Goal: Task Accomplishment & Management: Manage account settings

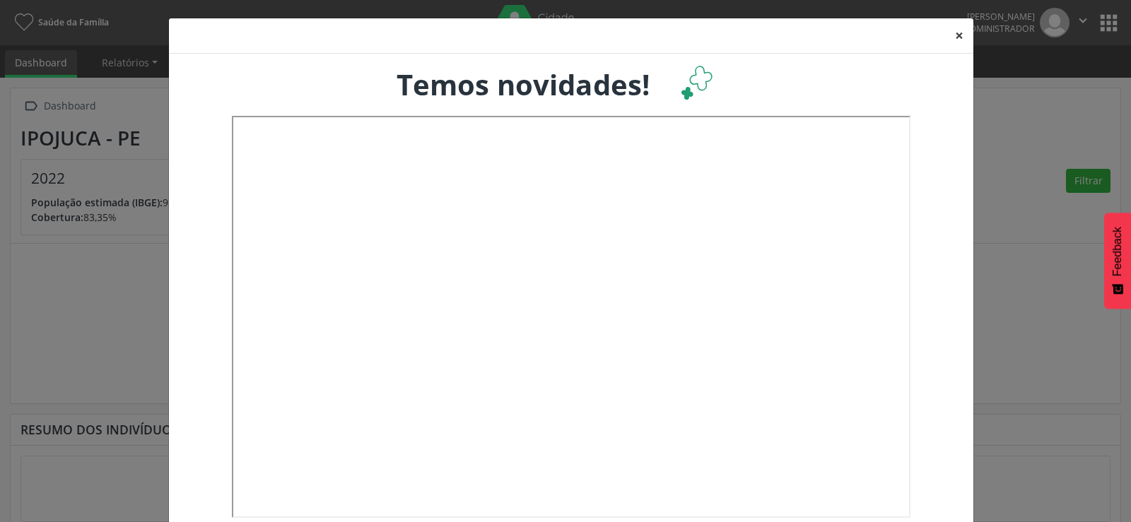
click at [953, 43] on button "×" at bounding box center [959, 35] width 28 height 35
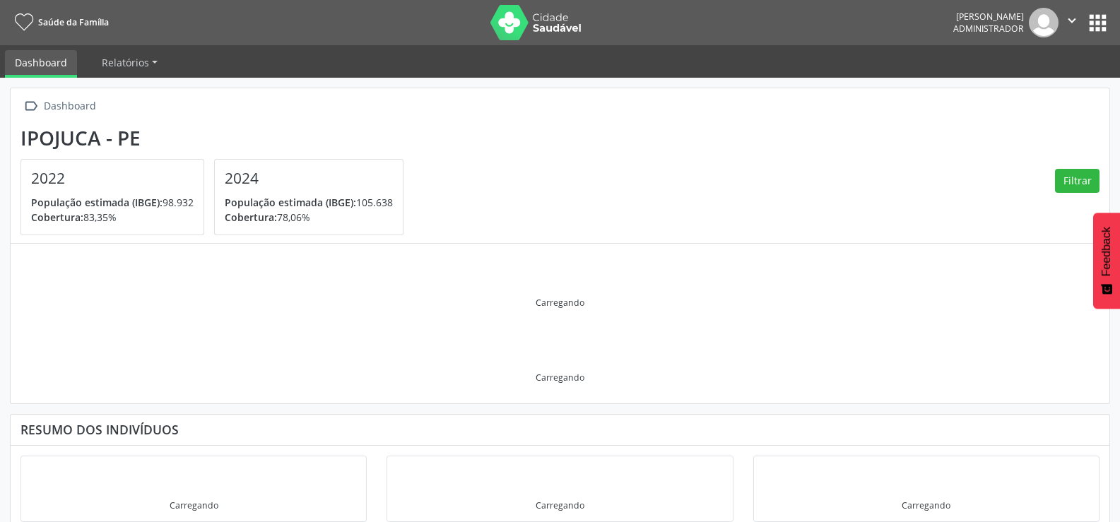
click at [1098, 27] on button "apps" at bounding box center [1098, 23] width 25 height 25
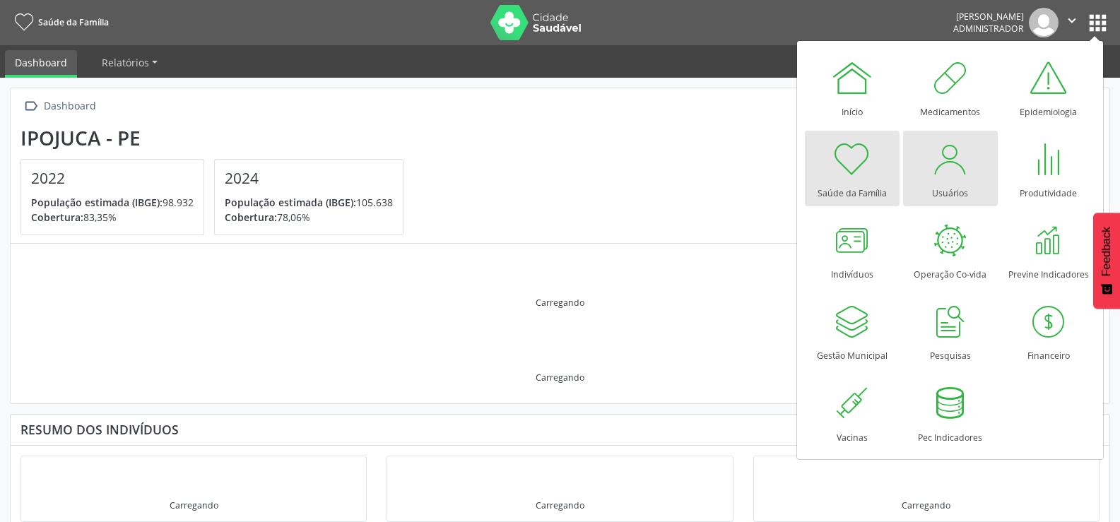
click at [961, 177] on div at bounding box center [951, 159] width 42 height 42
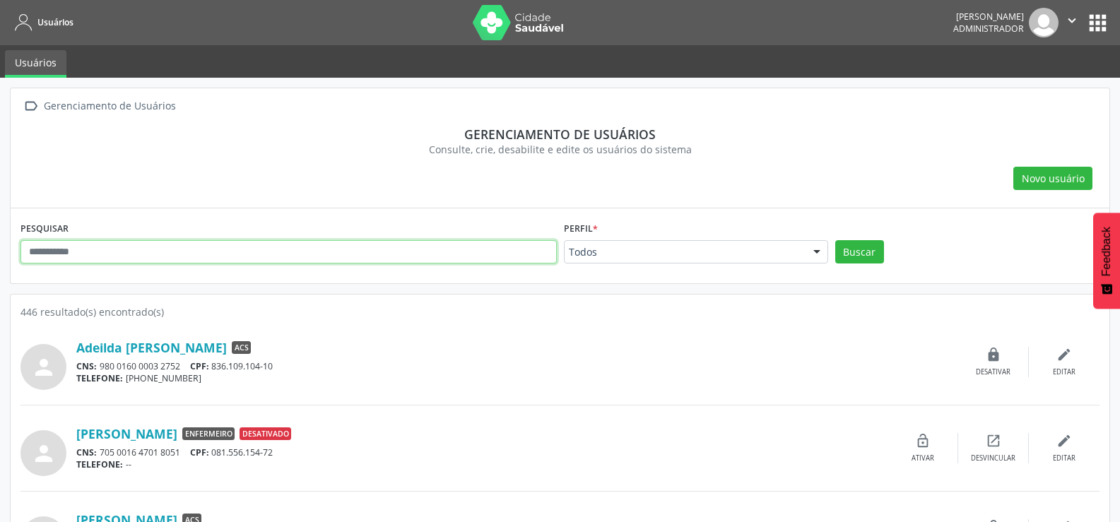
click at [184, 254] on input "text" at bounding box center [288, 252] width 537 height 24
type input "**********"
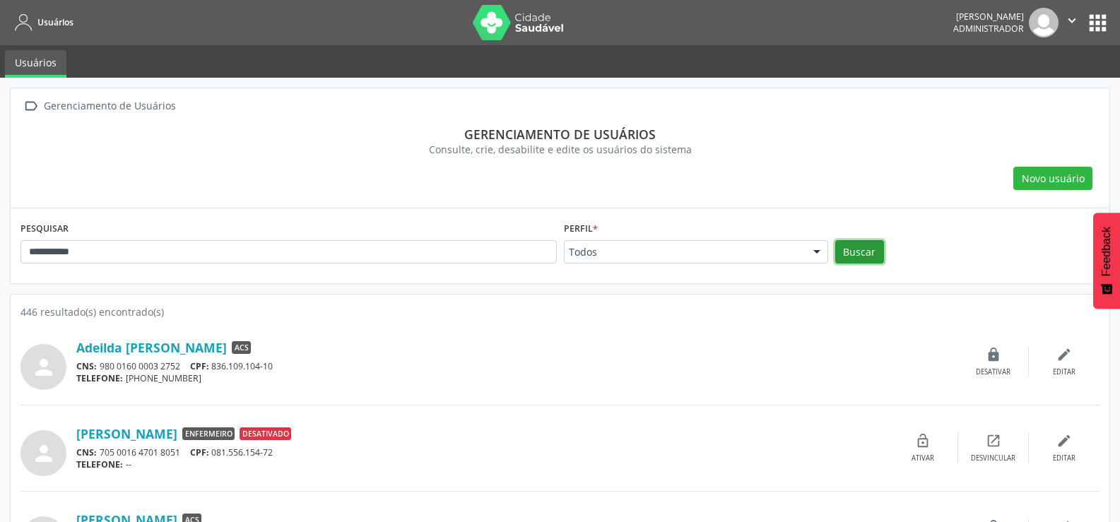
click at [860, 252] on button "Buscar" at bounding box center [860, 252] width 49 height 24
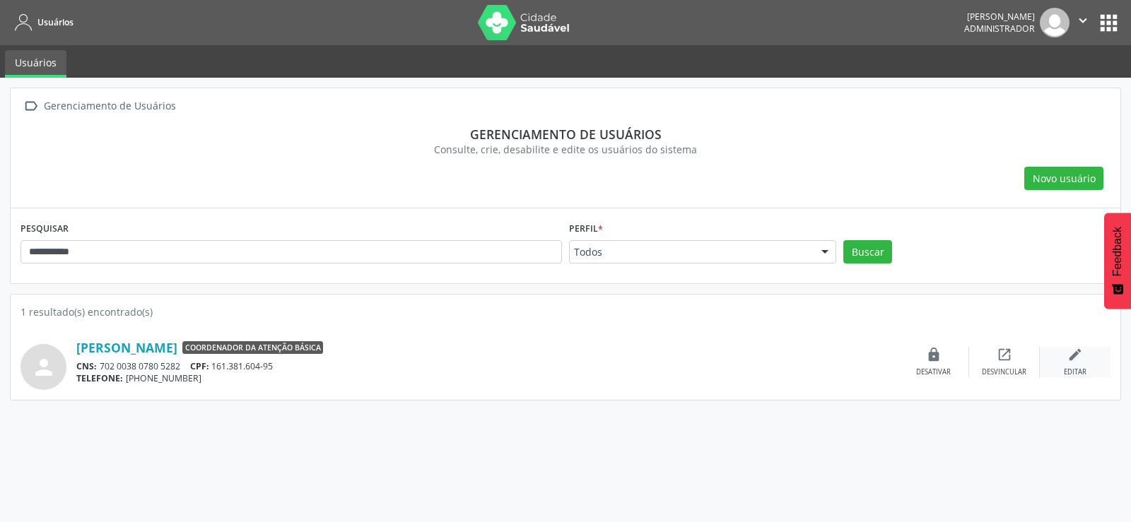
click at [1067, 360] on div "edit Editar" at bounding box center [1075, 362] width 71 height 30
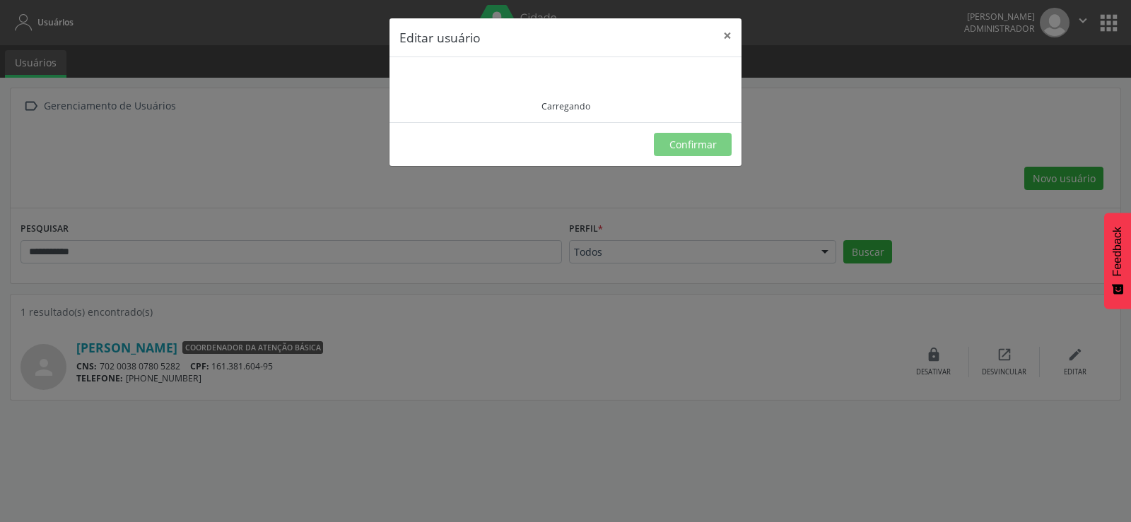
type input "**********"
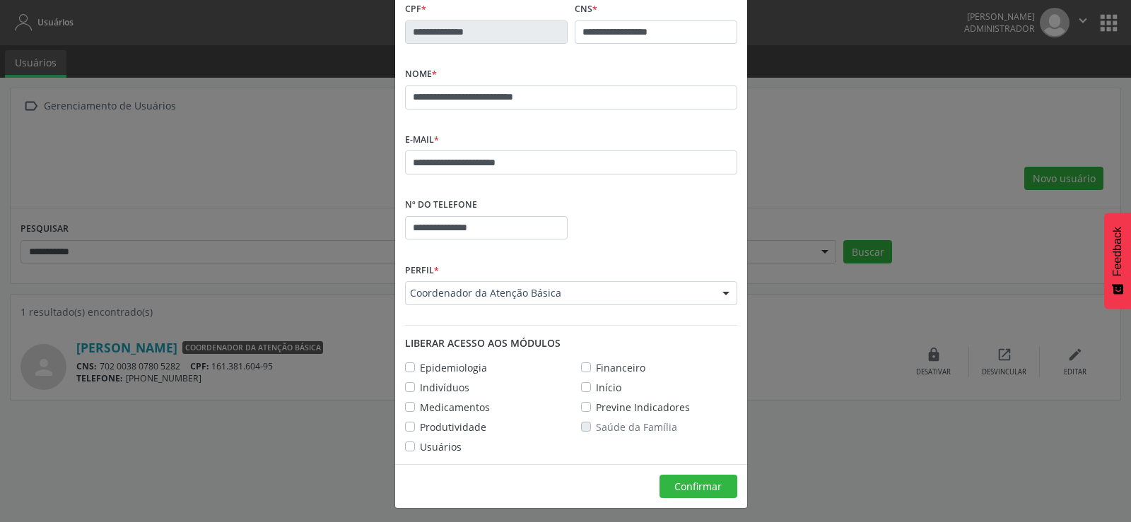
scroll to position [73, 0]
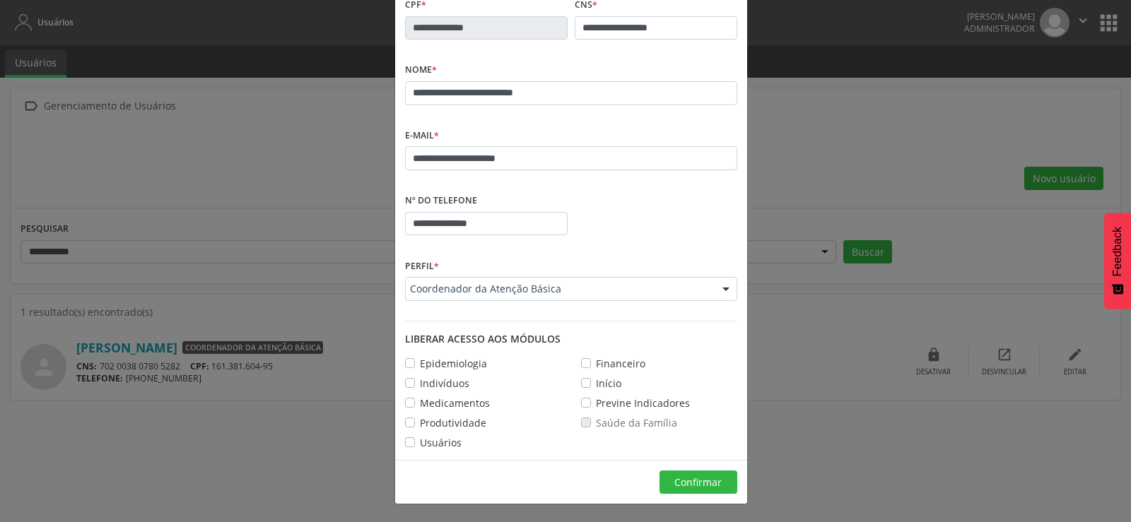
click at [420, 361] on label "Epidemiologia" at bounding box center [453, 363] width 67 height 15
click at [420, 379] on label "Indivíduos" at bounding box center [444, 383] width 49 height 15
click at [420, 399] on label "Medicamentos" at bounding box center [455, 403] width 70 height 15
click at [420, 420] on label "Produtividade" at bounding box center [453, 423] width 66 height 15
click at [420, 439] on label "Usuários" at bounding box center [441, 442] width 42 height 15
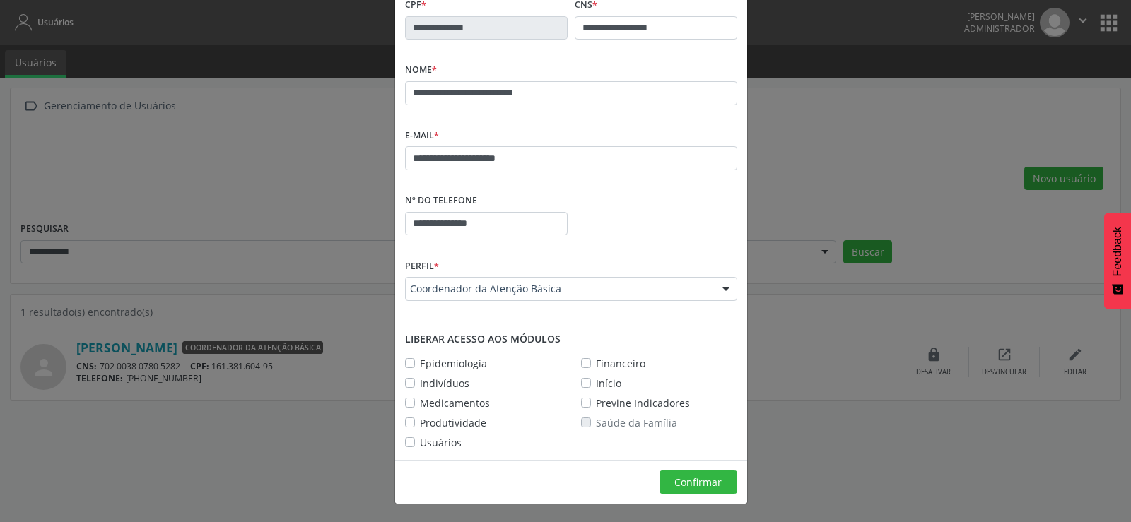
click at [596, 382] on label "Início" at bounding box center [608, 383] width 25 height 15
click at [596, 403] on label "Previne Indicadores" at bounding box center [643, 403] width 94 height 15
click at [707, 361] on div "Financeiro" at bounding box center [659, 363] width 176 height 15
click at [686, 476] on span "Confirmar" at bounding box center [697, 482] width 47 height 13
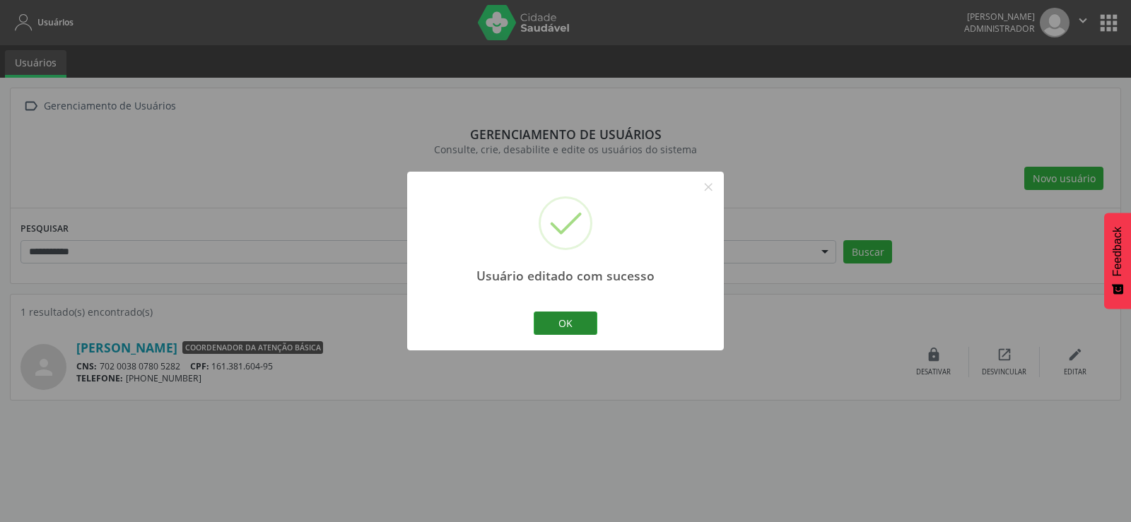
click at [572, 324] on button "OK" at bounding box center [566, 324] width 64 height 24
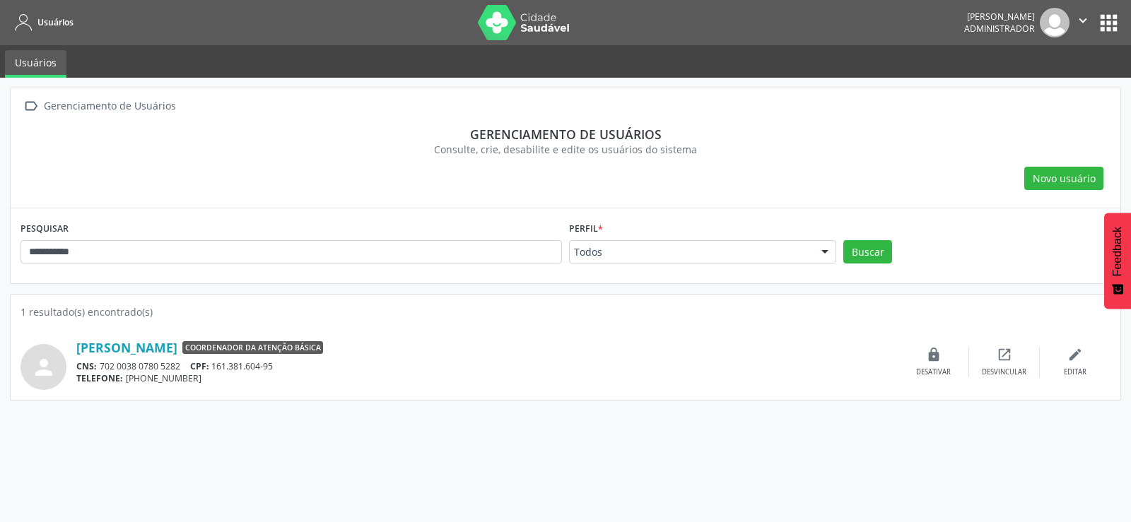
click at [1089, 23] on icon "" at bounding box center [1083, 21] width 16 height 16
click at [1008, 90] on link "Sair" at bounding box center [1047, 86] width 98 height 20
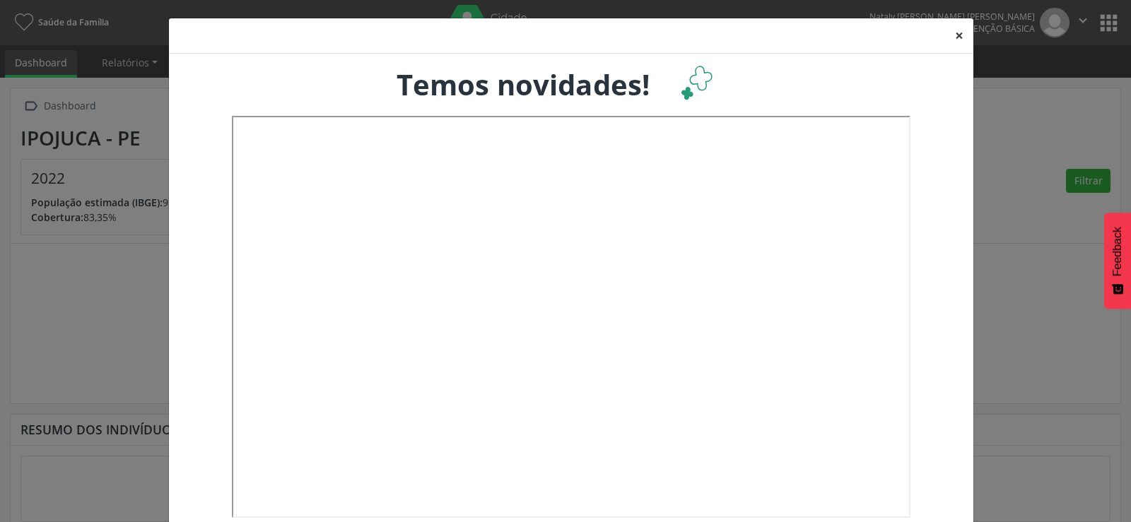
click at [958, 39] on button "×" at bounding box center [959, 35] width 28 height 35
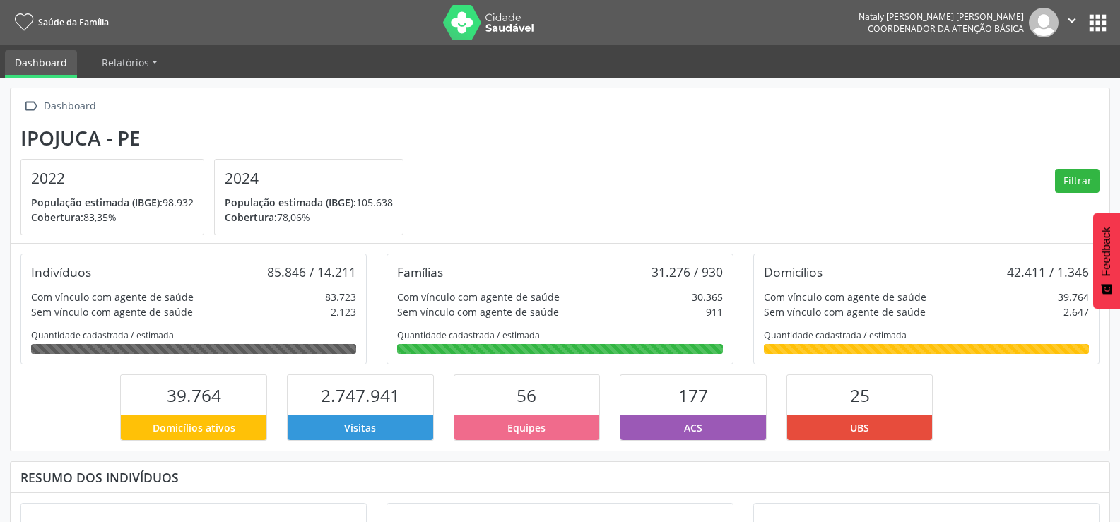
click at [1077, 24] on icon "" at bounding box center [1073, 21] width 16 height 16
click at [1023, 85] on link "Sair" at bounding box center [1037, 86] width 98 height 20
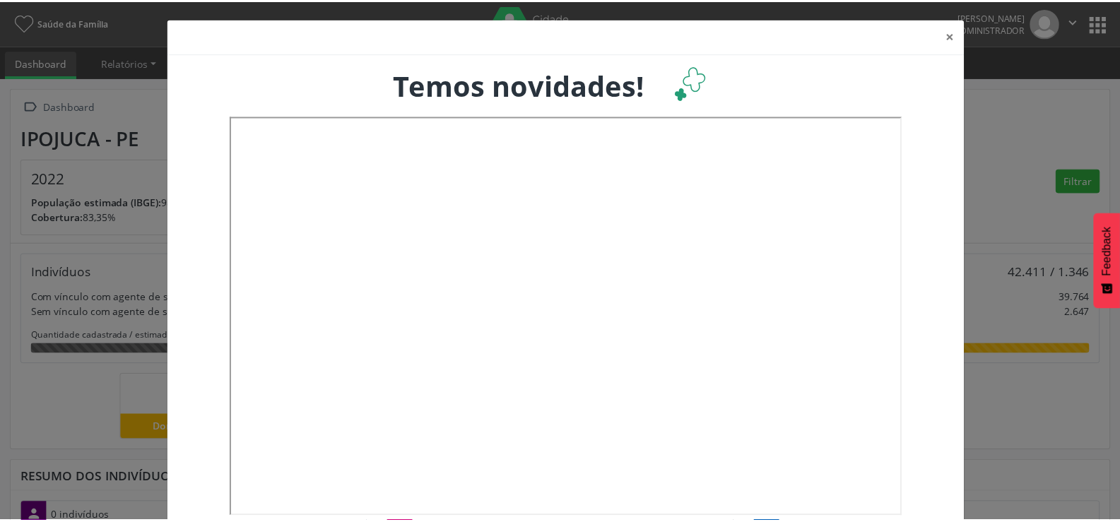
scroll to position [235, 370]
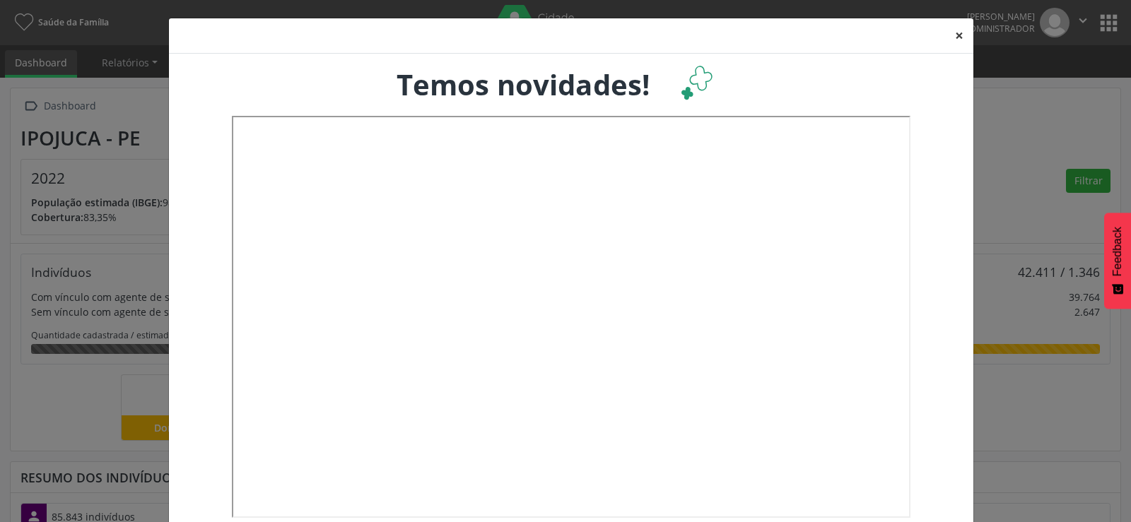
click at [951, 34] on button "×" at bounding box center [959, 35] width 28 height 35
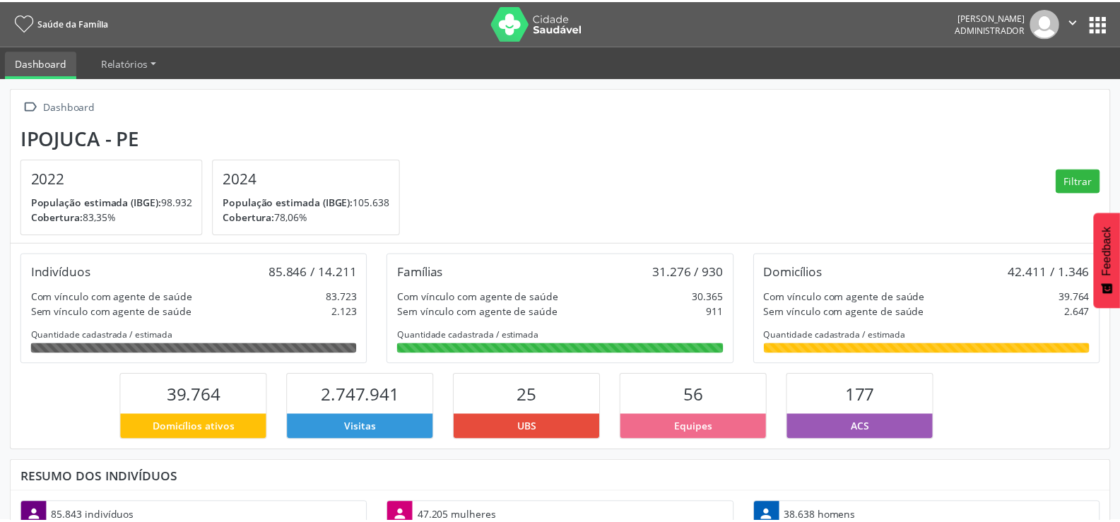
scroll to position [706652, 706520]
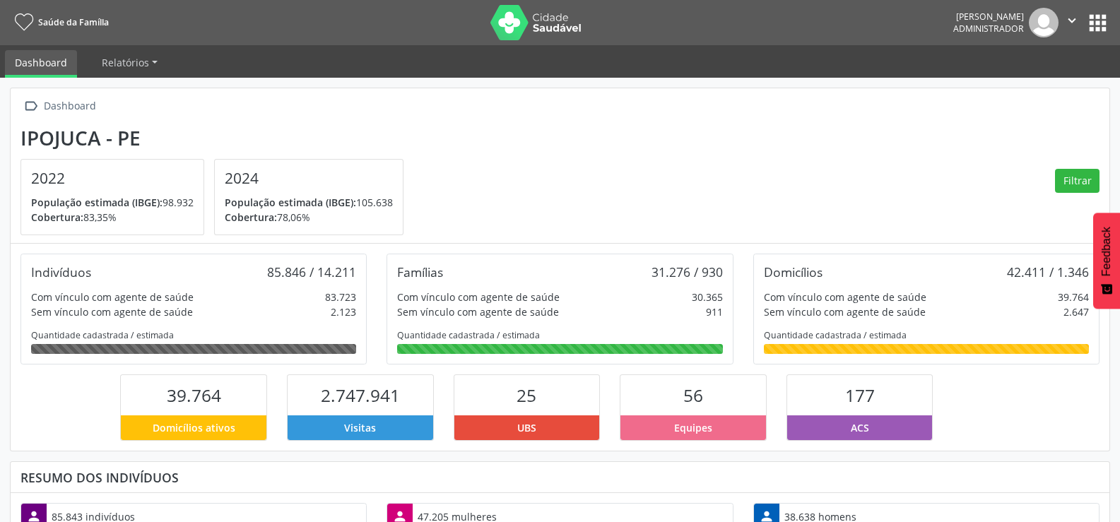
click at [1086, 21] on div "Rosana Amaral Montarroios Administrador  Configurações Sair apps" at bounding box center [1032, 23] width 157 height 30
click at [1096, 23] on button "apps" at bounding box center [1098, 23] width 25 height 25
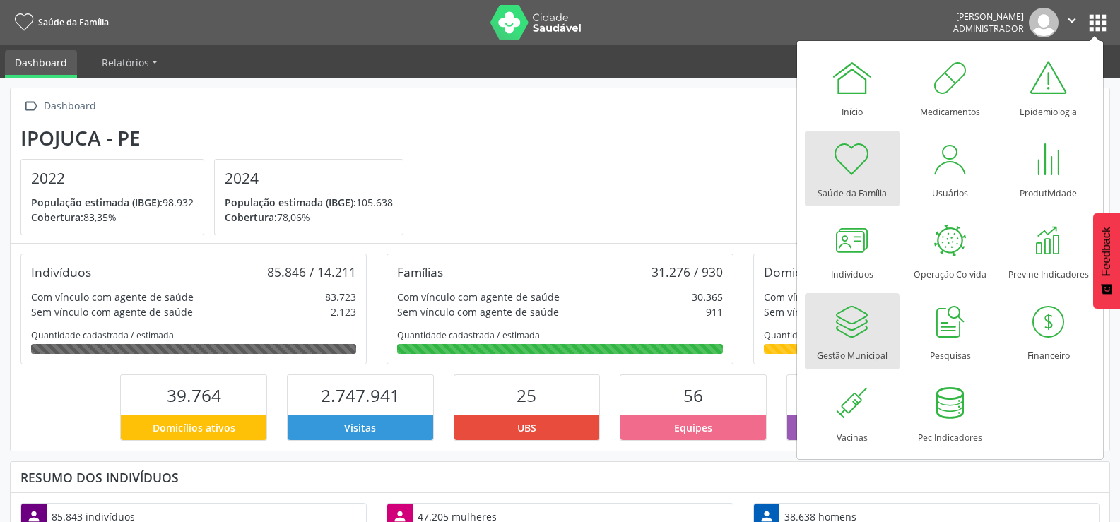
click at [852, 317] on div at bounding box center [852, 321] width 42 height 42
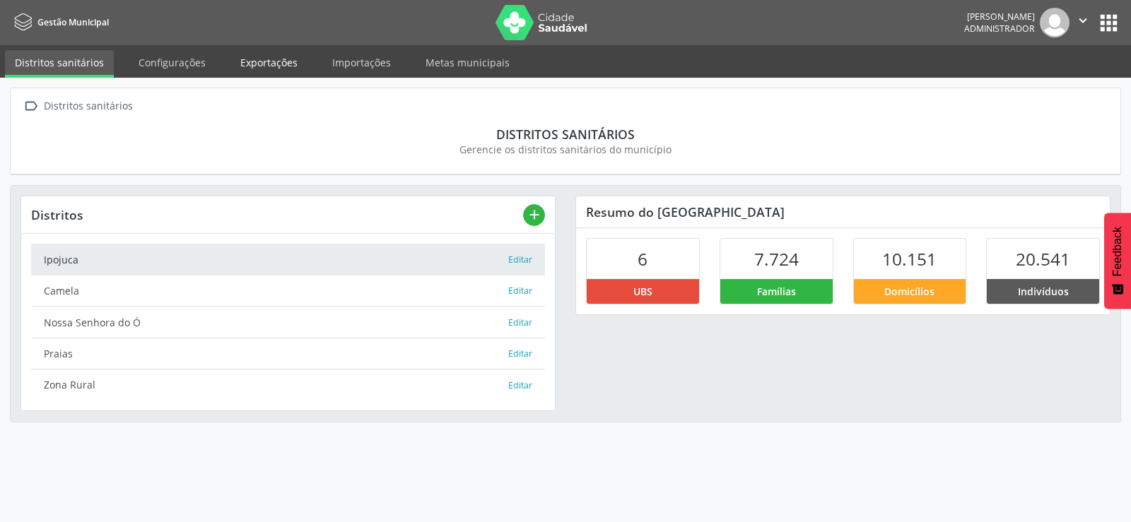
click at [283, 64] on link "Exportações" at bounding box center [268, 62] width 77 height 25
